Goal: Transaction & Acquisition: Subscribe to service/newsletter

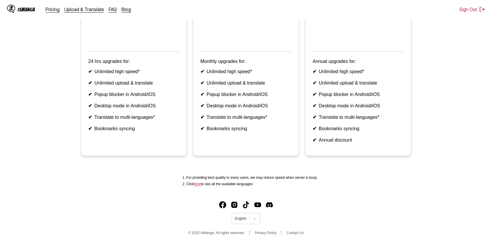
scroll to position [144, 0]
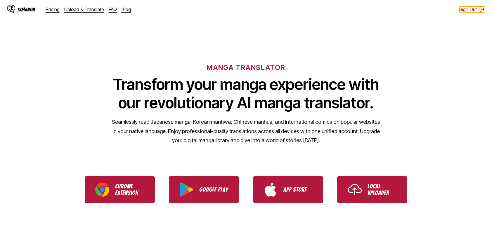
click at [465, 11] on button "Sign Out" at bounding box center [472, 9] width 26 height 6
click at [477, 9] on button "Sign In" at bounding box center [474, 9] width 22 height 6
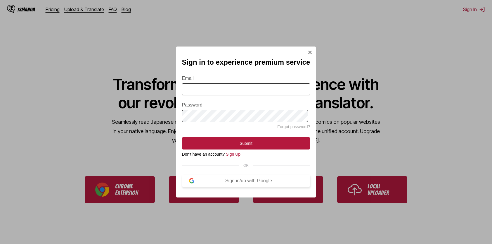
click at [227, 182] on div "Sign in/up with Google" at bounding box center [248, 180] width 109 height 5
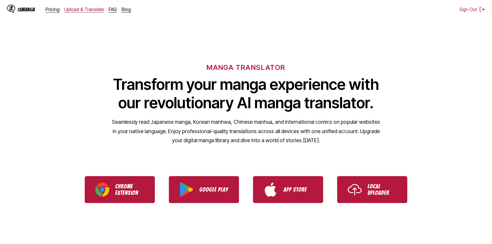
click at [81, 10] on link "Upload & Translate" at bounding box center [84, 9] width 40 height 6
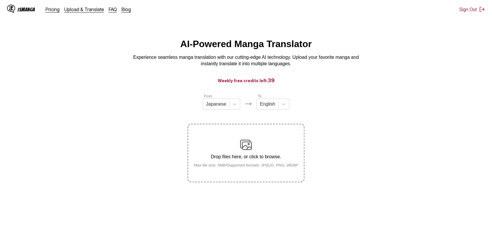
click at [15, 8] on img at bounding box center [11, 9] width 8 height 8
